Goal: Information Seeking & Learning: Learn about a topic

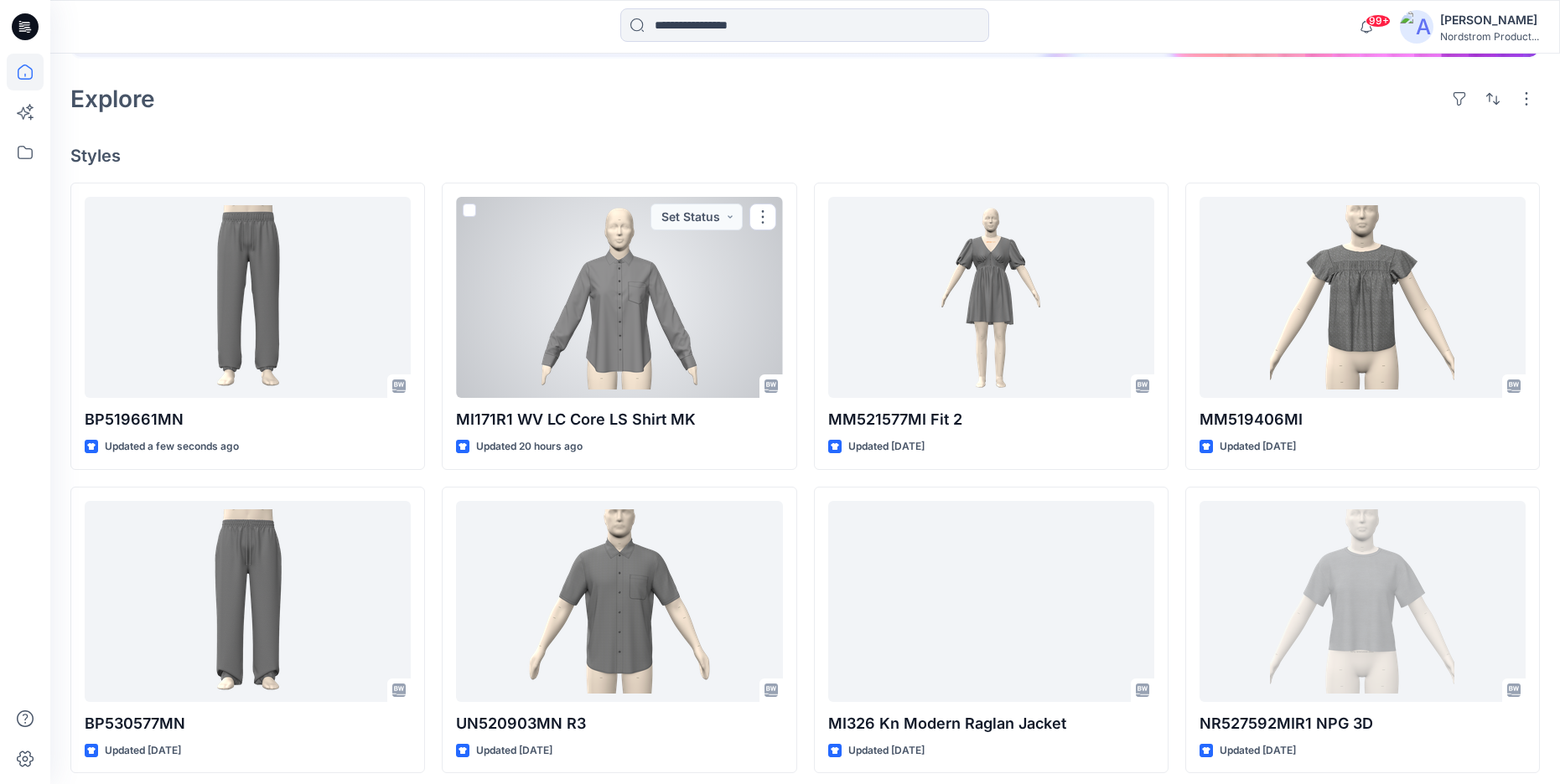
scroll to position [357, 0]
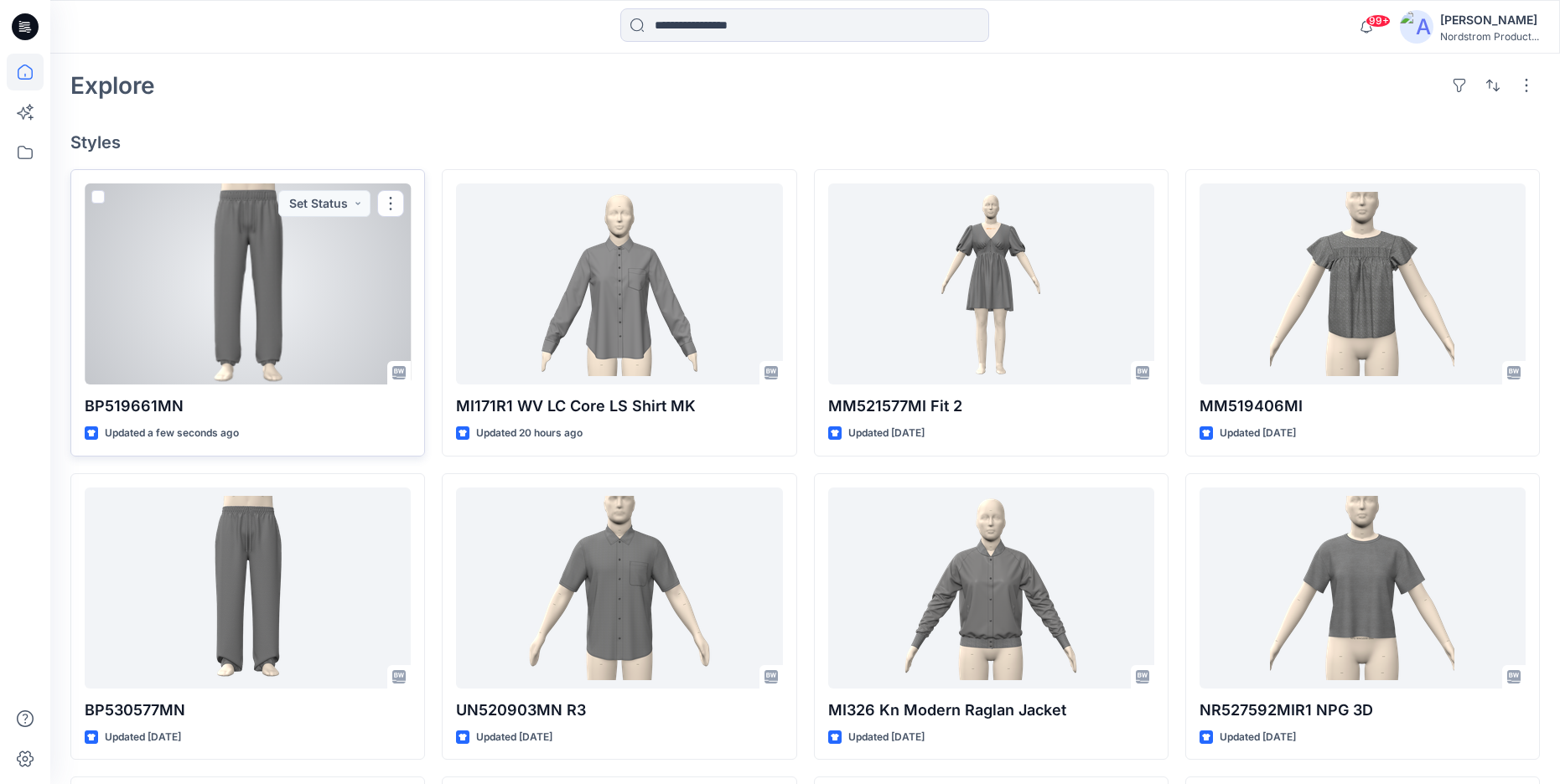
click at [227, 295] on div at bounding box center [247, 284] width 326 height 201
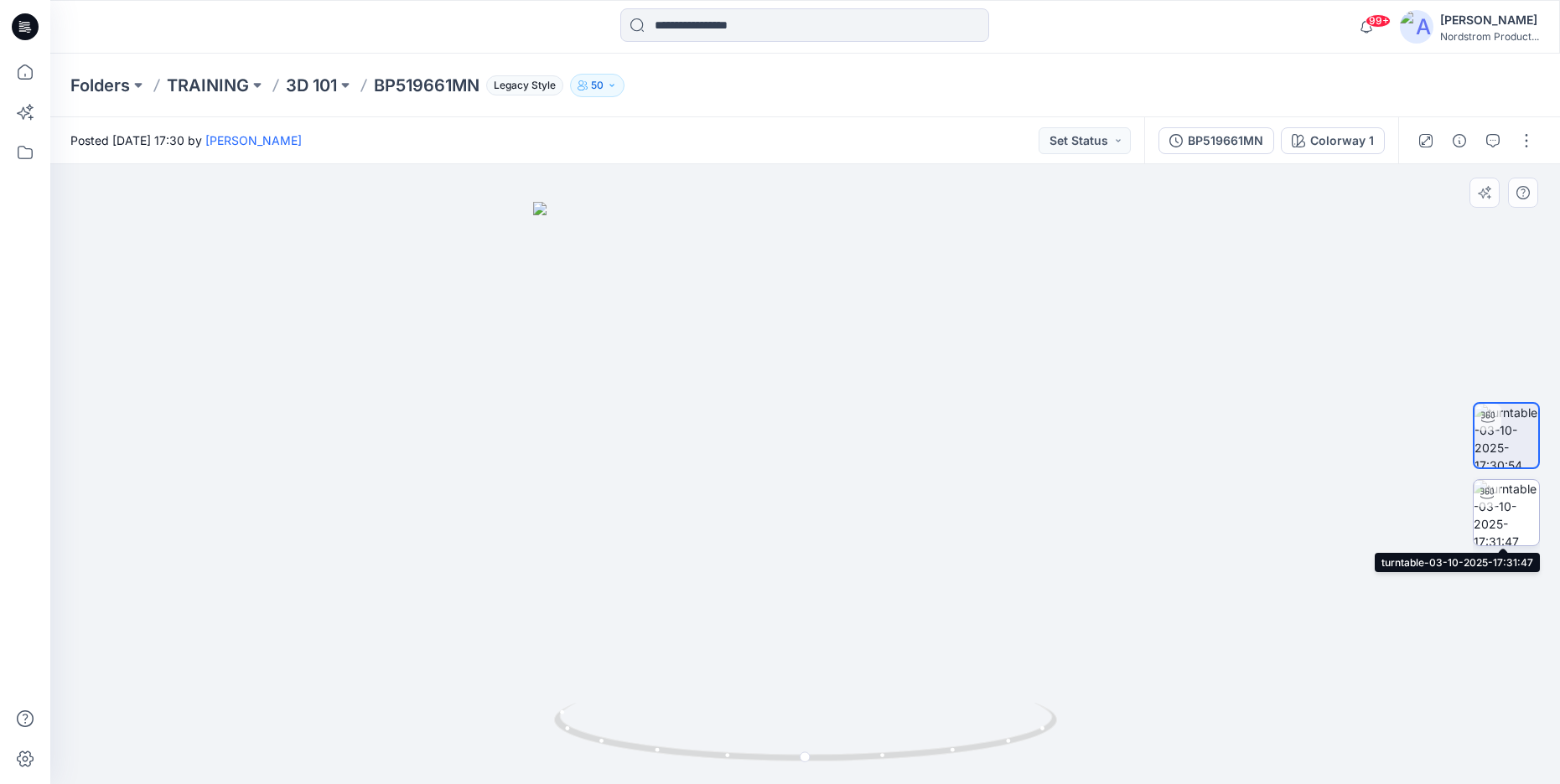
click at [1502, 510] on img at bounding box center [1506, 513] width 65 height 65
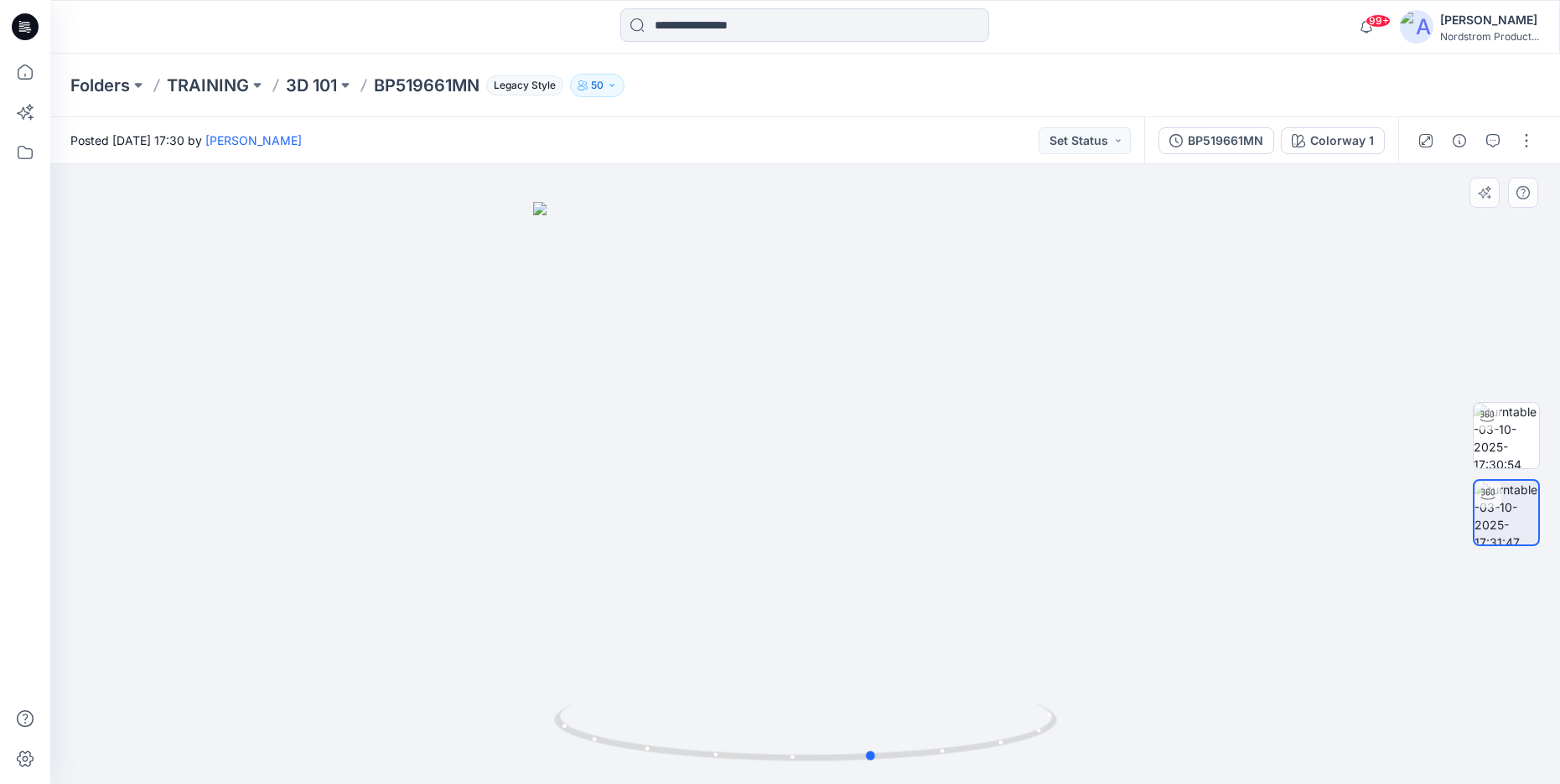
drag, startPoint x: 849, startPoint y: 411, endPoint x: 918, endPoint y: 417, distance: 69.3
click at [918, 417] on div at bounding box center [805, 475] width 1510 height 620
click at [1329, 143] on div "Colorway 1" at bounding box center [1342, 141] width 64 height 18
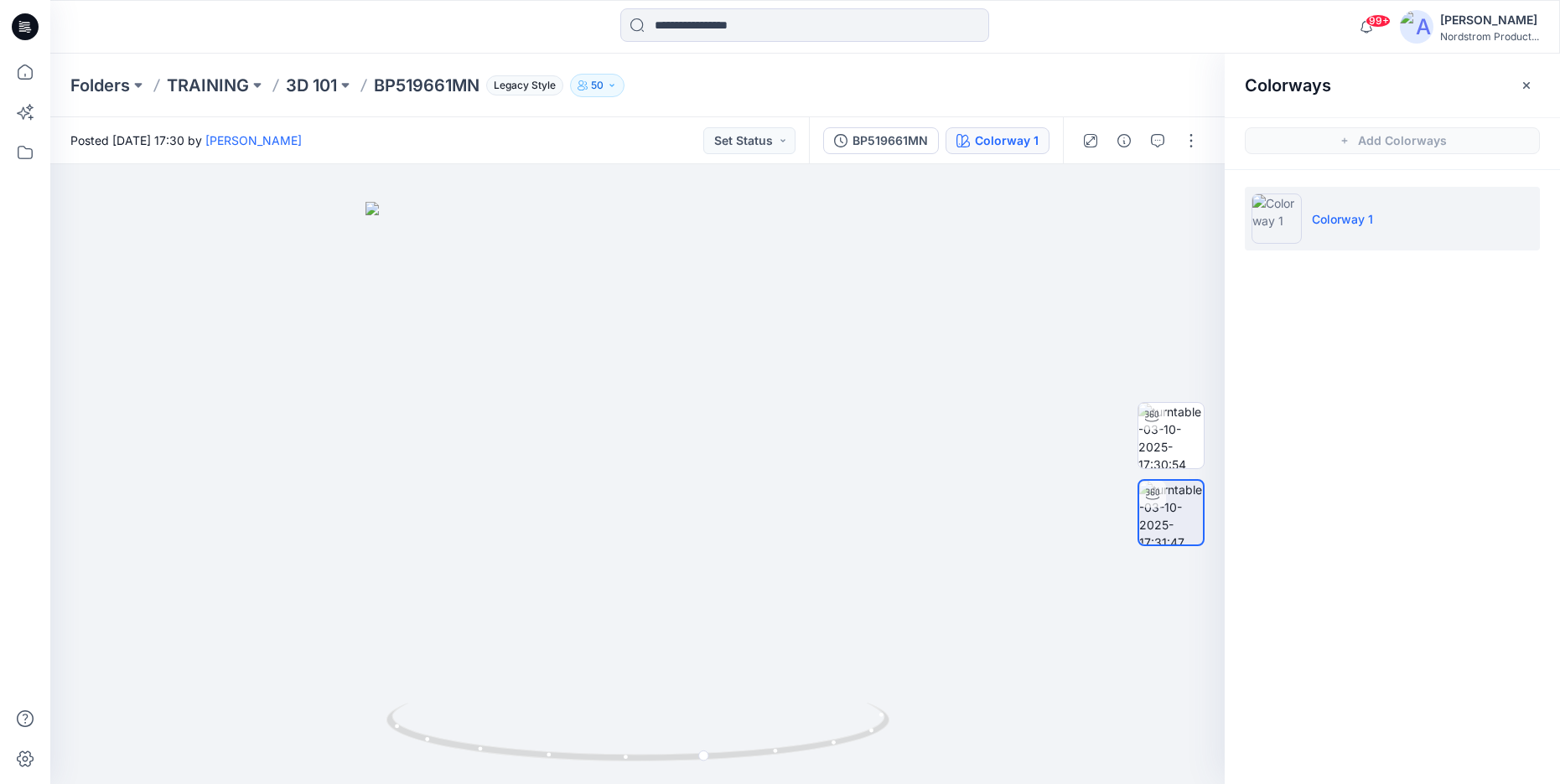
click at [1307, 284] on div "Colorways Add Colorways Colorway 1" at bounding box center [1392, 418] width 336 height 730
drag, startPoint x: 1526, startPoint y: 85, endPoint x: 1503, endPoint y: 149, distance: 68.0
click at [1526, 85] on icon "button" at bounding box center [1526, 85] width 14 height 14
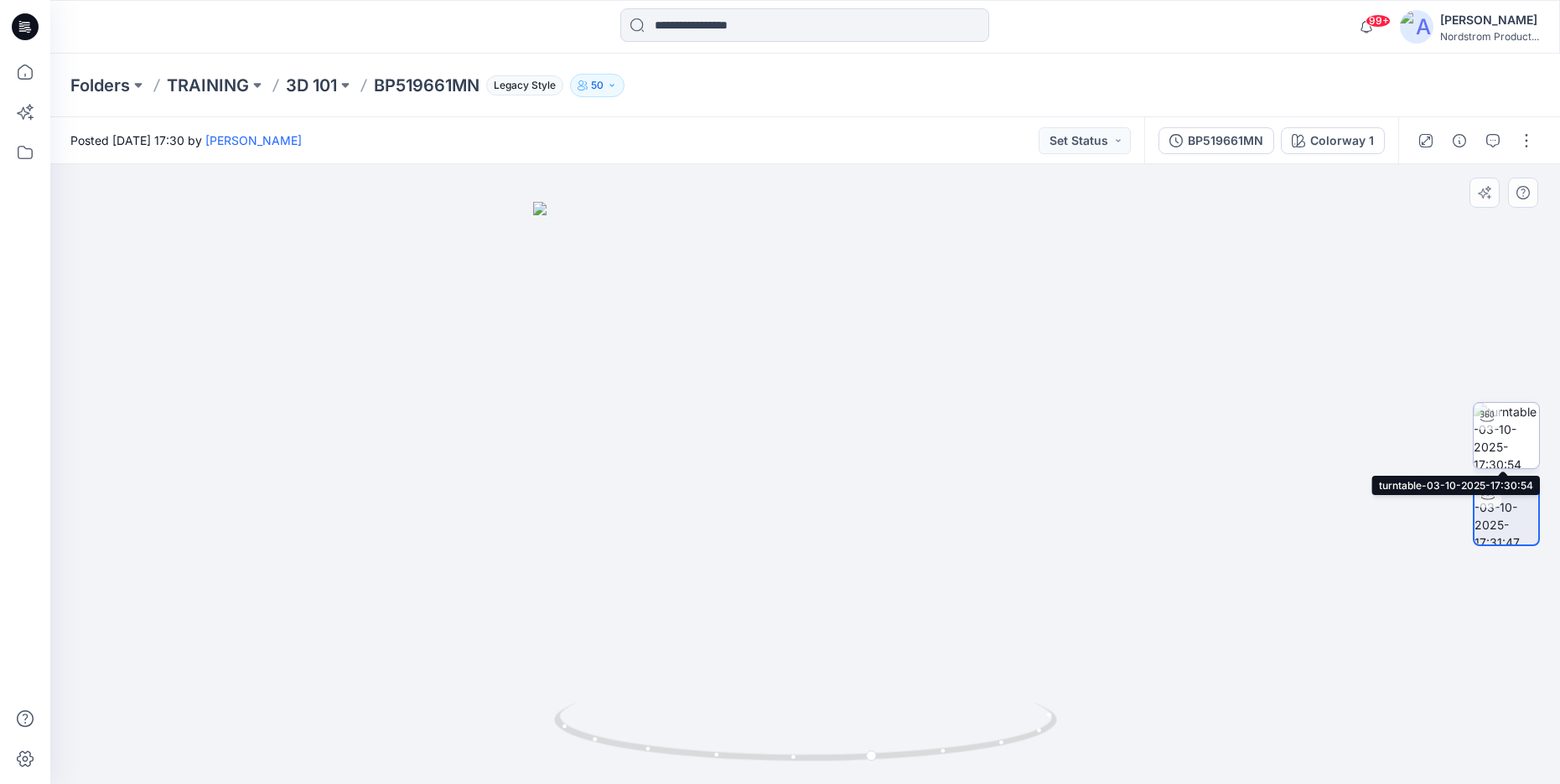
click at [1519, 432] on img at bounding box center [1506, 436] width 65 height 65
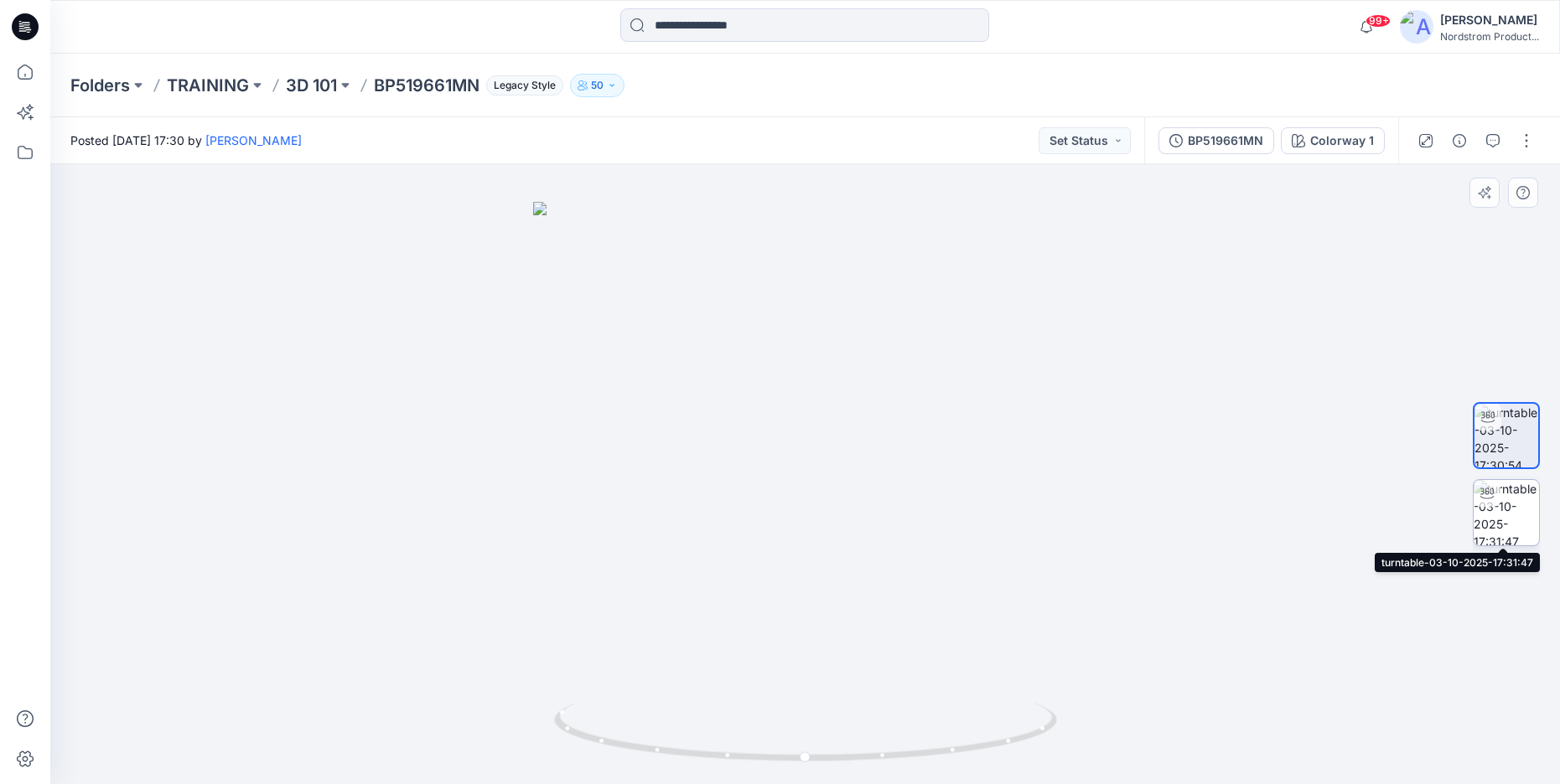
click at [1514, 526] on img at bounding box center [1506, 513] width 65 height 65
